Goal: Transaction & Acquisition: Purchase product/service

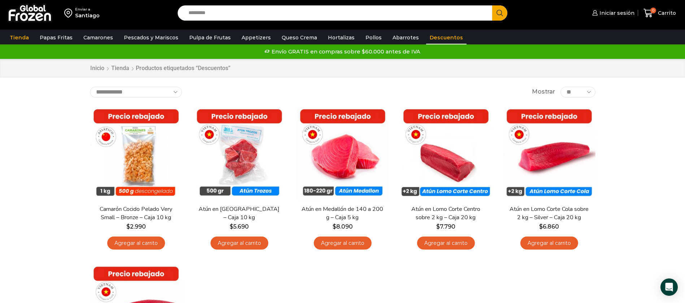
drag, startPoint x: 294, startPoint y: 24, endPoint x: 289, endPoint y: 18, distance: 7.4
click at [291, 23] on div "Enviar a [GEOGRAPHIC_DATA] Search input Search Iniciar sesión *" at bounding box center [342, 13] width 681 height 26
click at [249, 37] on link "Appetizers" at bounding box center [256, 38] width 36 height 14
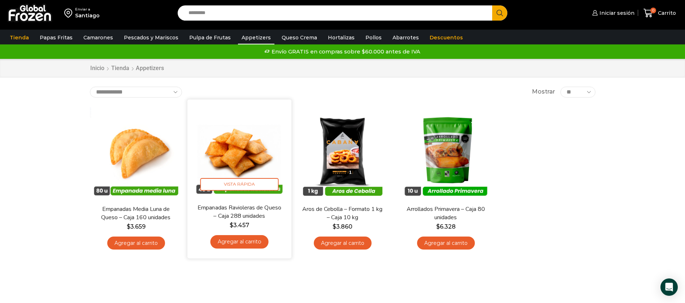
click at [221, 153] on img at bounding box center [239, 151] width 93 height 93
